Goal: Navigation & Orientation: Find specific page/section

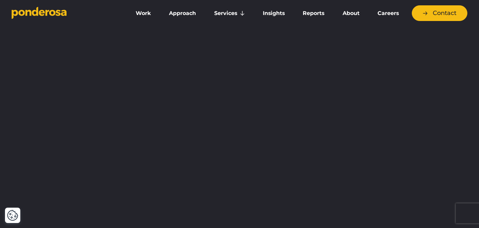
click at [148, 14] on link "Work" at bounding box center [143, 13] width 31 height 14
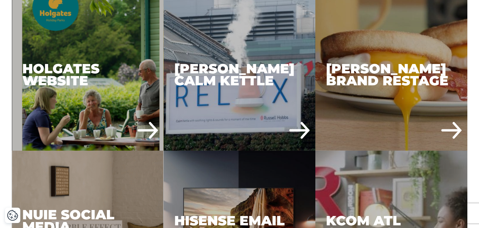
scroll to position [393, 0]
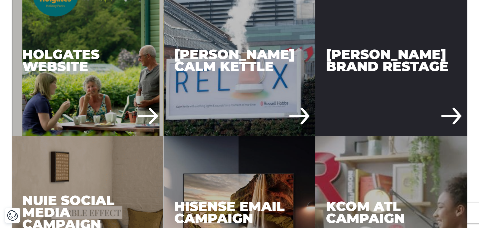
click at [413, 61] on div "[PERSON_NAME] Brand Restage" at bounding box center [392, 60] width 152 height 152
